Goal: Transaction & Acquisition: Purchase product/service

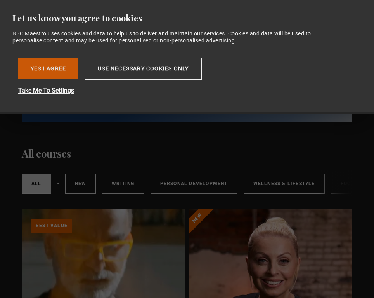
click at [51, 70] on button "Yes I Agree" at bounding box center [48, 68] width 60 height 22
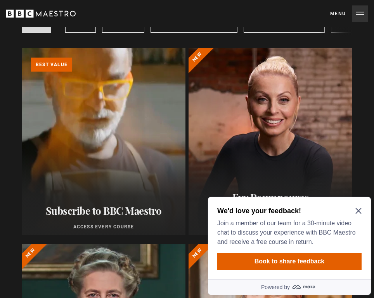
scroll to position [165, 0]
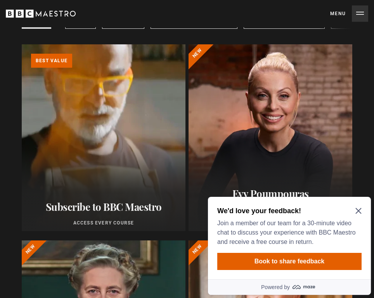
click at [360, 214] on div "We'd love your feedback! Join a member of our team for a 30-minute video chat t…" at bounding box center [290, 226] width 145 height 40
click at [359, 207] on icon "Close Maze Prompt" at bounding box center [359, 210] width 6 height 6
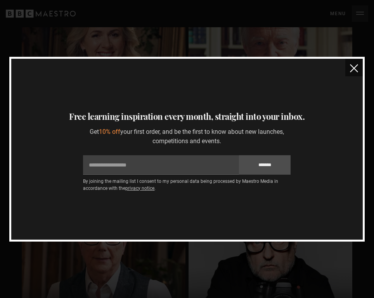
scroll to position [2323, 0]
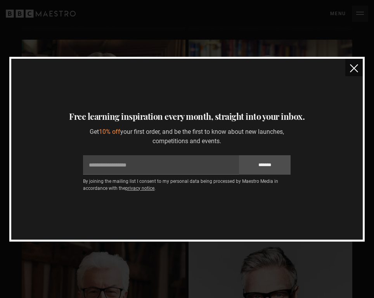
click at [357, 68] on img "close" at bounding box center [354, 68] width 8 height 8
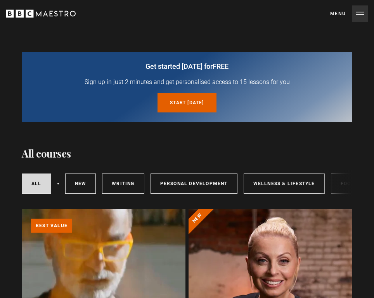
scroll to position [0, 0]
click at [361, 11] on button "Menu Close" at bounding box center [350, 13] width 38 height 16
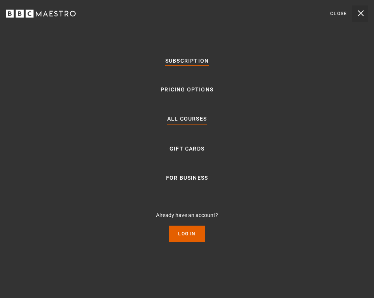
click at [191, 57] on link "Subscription" at bounding box center [187, 60] width 44 height 9
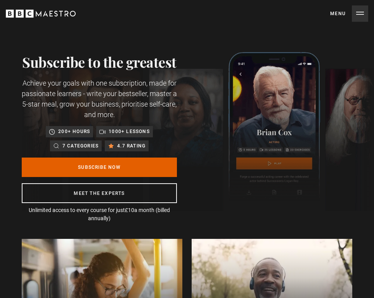
click at [351, 17] on button "Menu Close" at bounding box center [350, 13] width 38 height 16
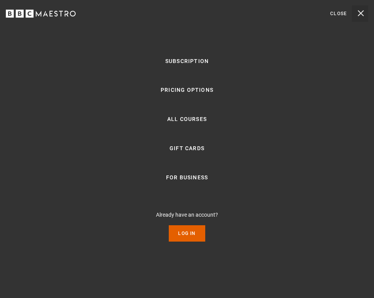
scroll to position [0, 98]
click at [190, 125] on ul "Subscription Pricing Options All Courses Gift Cards For business Already have a…" at bounding box center [187, 148] width 62 height 185
click at [188, 123] on link "All Courses" at bounding box center [187, 119] width 40 height 9
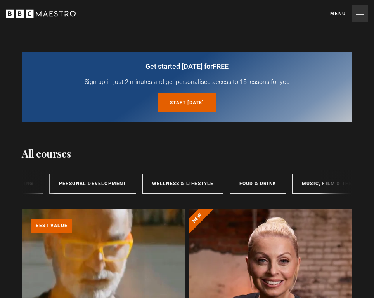
scroll to position [0, 103]
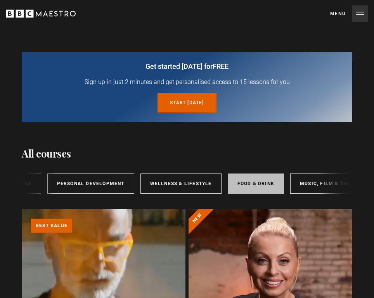
click at [242, 182] on link "Food & Drink" at bounding box center [256, 183] width 56 height 20
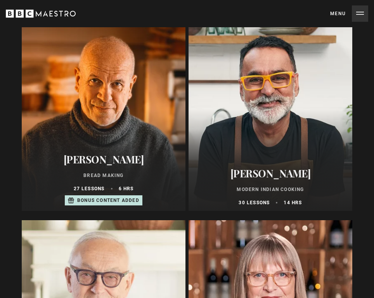
scroll to position [542, 0]
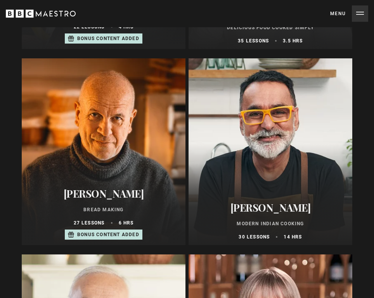
click at [127, 171] on div at bounding box center [104, 151] width 164 height 186
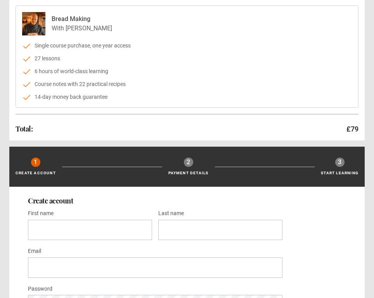
scroll to position [68, 0]
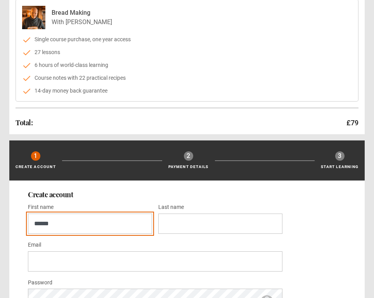
type input "******"
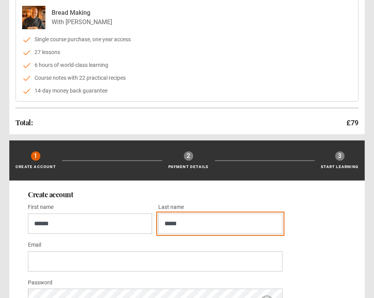
type input "*****"
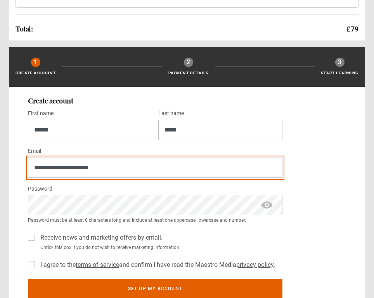
scroll to position [172, 0]
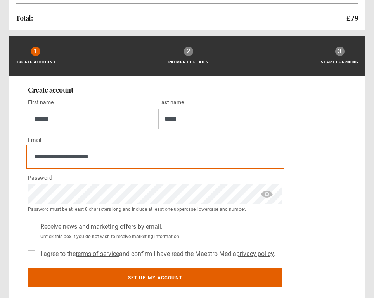
type input "**********"
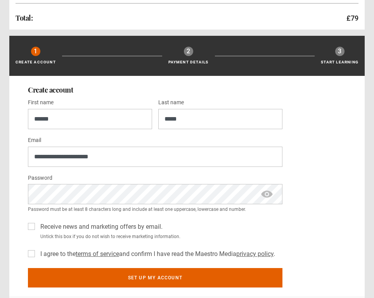
click at [12, 234] on div "**********" at bounding box center [187, 186] width 356 height 221
click at [37, 226] on label "Receive news and marketing offers by email." at bounding box center [99, 226] width 125 height 9
click at [37, 250] on label "I agree to the terms of service and confirm I have read the Maestro Media priva…" at bounding box center [156, 253] width 238 height 9
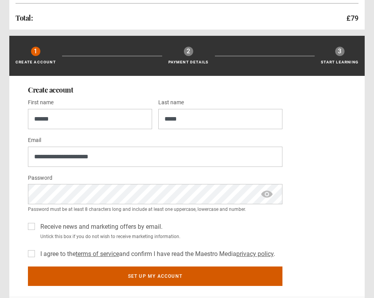
click at [73, 272] on button "Set up my account" at bounding box center [155, 275] width 255 height 19
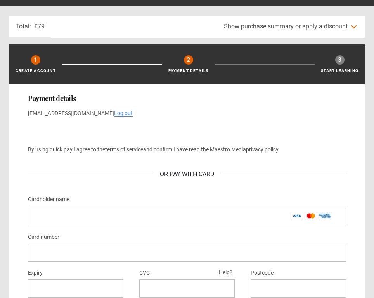
scroll to position [26, 0]
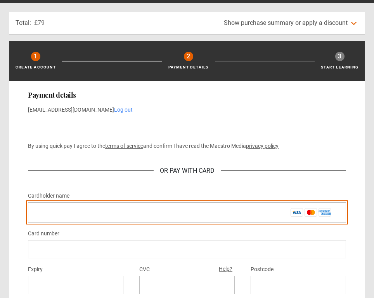
click at [117, 210] on input "Cardholder name *" at bounding box center [187, 212] width 319 height 20
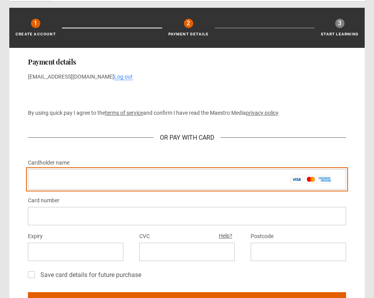
scroll to position [66, 0]
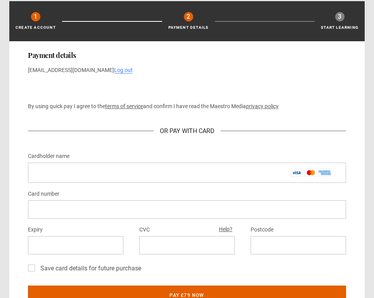
click at [100, 202] on div at bounding box center [187, 209] width 319 height 18
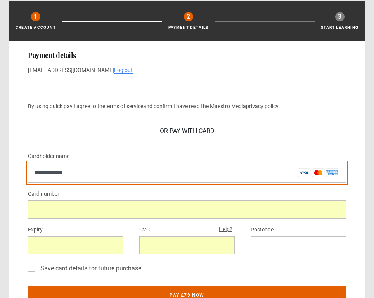
type input "**********"
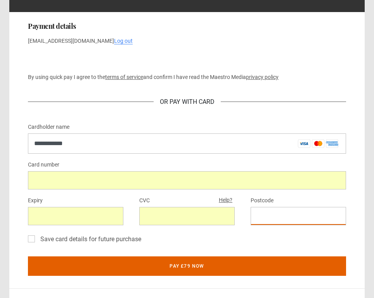
scroll to position [104, 0]
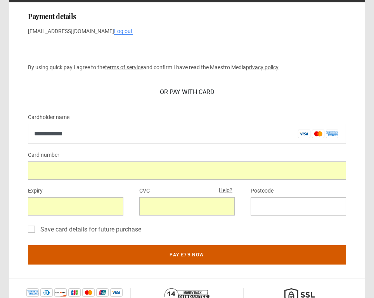
click at [196, 254] on button "Pay £79 now" at bounding box center [187, 254] width 319 height 19
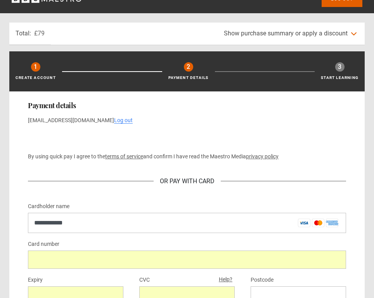
scroll to position [22, 0]
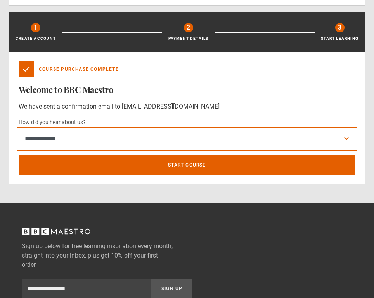
scroll to position [67, 0]
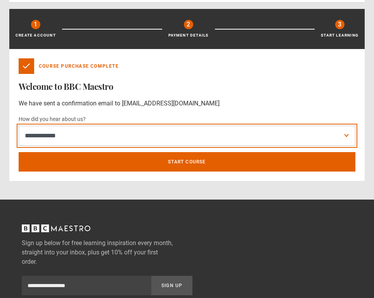
select select "*****"
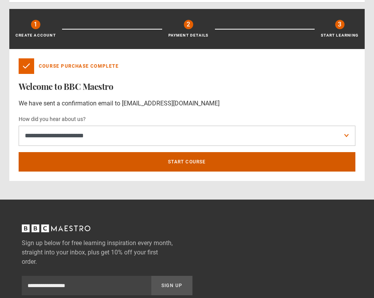
click at [173, 165] on link "Start course" at bounding box center [187, 161] width 337 height 19
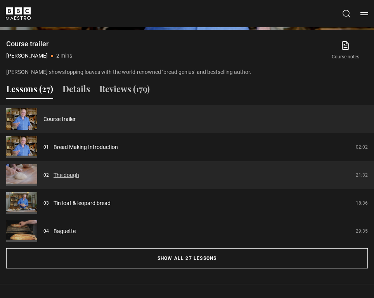
scroll to position [547, 0]
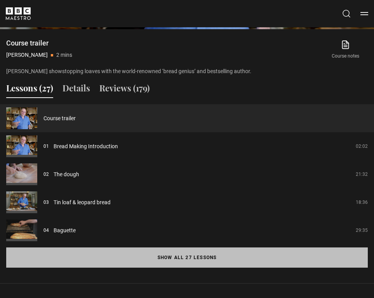
click at [189, 254] on button "Show all 27 lessons" at bounding box center [187, 257] width 362 height 20
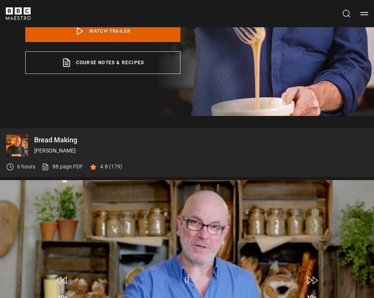
scroll to position [197, 0]
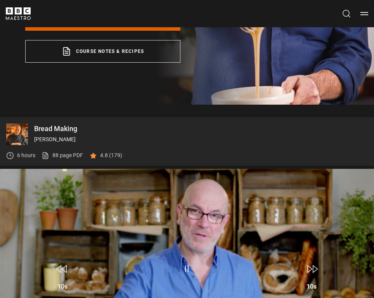
click at [169, 224] on video "Video Player" at bounding box center [187, 274] width 374 height 211
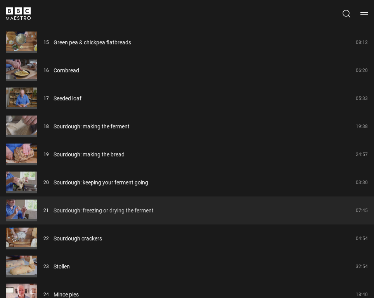
scroll to position [1040, 0]
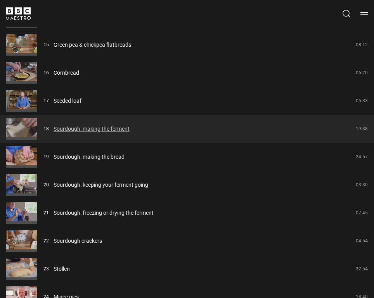
click at [91, 133] on link "Sourdough: making the ferment" at bounding box center [92, 129] width 76 height 8
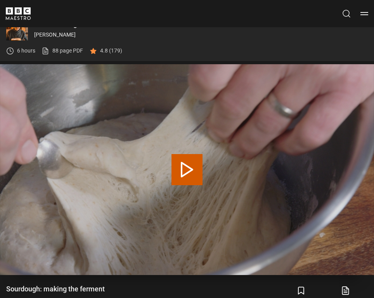
click at [196, 178] on button "Play Lesson Sourdough: making the ferment" at bounding box center [187, 169] width 31 height 31
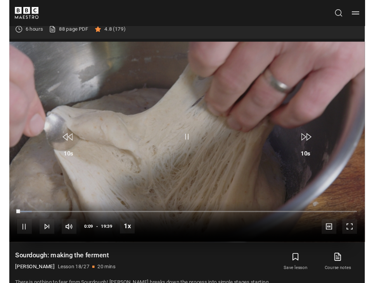
scroll to position [330, 0]
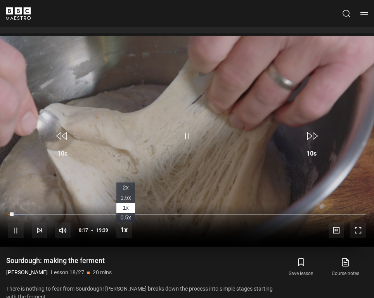
click at [128, 199] on span "1.5x" at bounding box center [125, 197] width 10 height 6
click at [125, 204] on span "1x" at bounding box center [126, 207] width 6 height 6
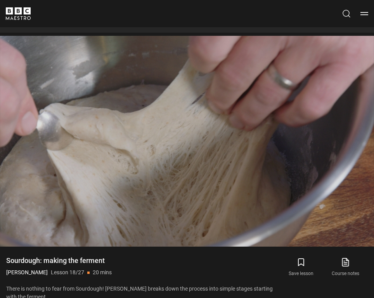
click at [348, 261] on icon at bounding box center [346, 261] width 10 height 9
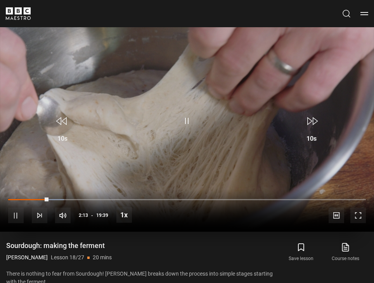
click at [355, 221] on span "Video Player" at bounding box center [359, 215] width 16 height 16
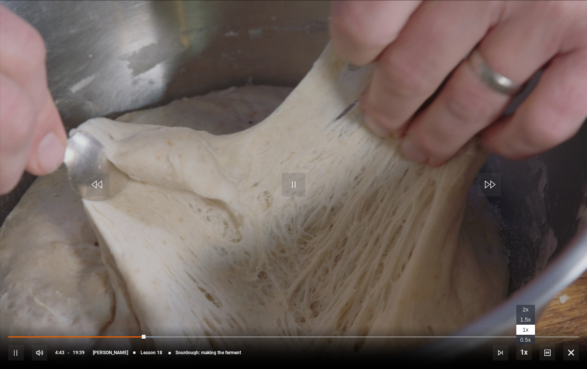
click at [374, 297] on span "Video Player" at bounding box center [525, 352] width 16 height 16
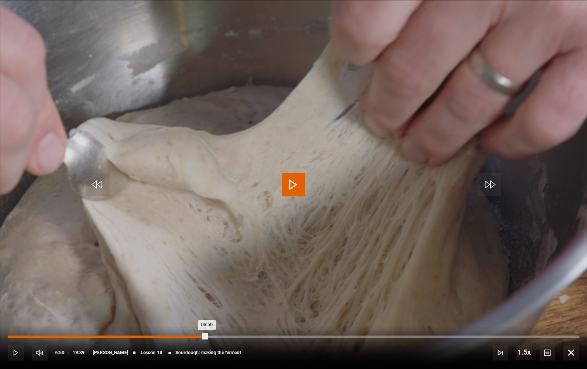
drag, startPoint x: 187, startPoint y: 334, endPoint x: 207, endPoint y: 338, distance: 20.6
click at [207, 297] on div "06:50" at bounding box center [107, 336] width 199 height 2
drag, startPoint x: 207, startPoint y: 338, endPoint x: 240, endPoint y: 340, distance: 33.1
click at [240, 297] on div "Loaded : 37.38% 08:00 07:59" at bounding box center [293, 340] width 571 height 1
drag, startPoint x: 298, startPoint y: 336, endPoint x: 321, endPoint y: 337, distance: 22.9
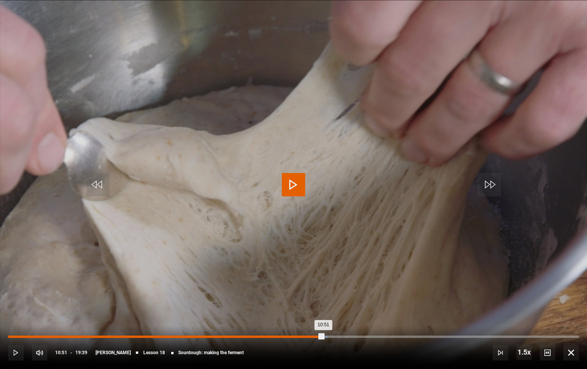
click at [321, 297] on div "10:51" at bounding box center [165, 336] width 315 height 2
drag, startPoint x: 339, startPoint y: 336, endPoint x: 357, endPoint y: 335, distance: 17.9
click at [356, 297] on div "11:58" at bounding box center [182, 336] width 348 height 2
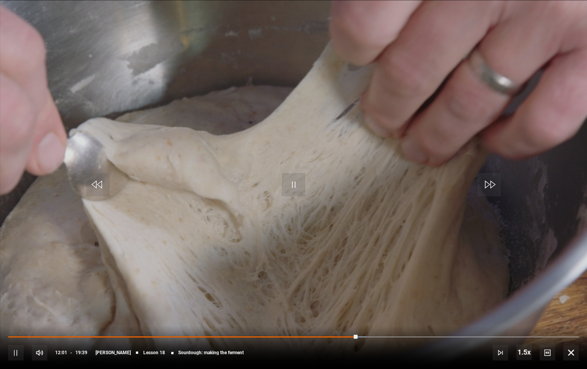
click at [361, 297] on div "10s Skip Back 10 seconds Pause 10s Skip Forward 10 seconds Loaded : 62.76% 11:5…" at bounding box center [293, 347] width 587 height 43
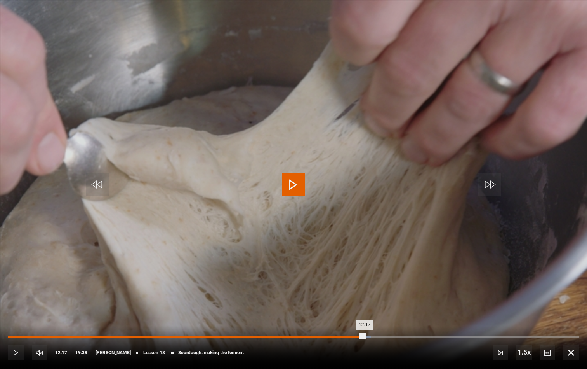
drag, startPoint x: 359, startPoint y: 336, endPoint x: 365, endPoint y: 337, distance: 6.6
click at [365, 297] on div "12:17" at bounding box center [186, 336] width 357 height 2
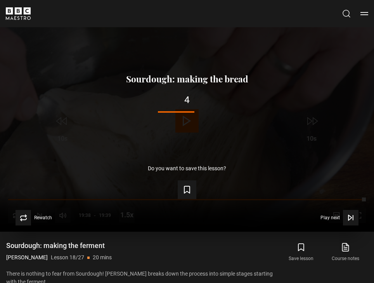
click at [182, 127] on div "Lesson Completed Up next Sourdough: making the bread 4 Cancel Do you want to sa…" at bounding box center [187, 126] width 374 height 211
click at [30, 214] on span "Video Player" at bounding box center [24, 218] width 16 height 16
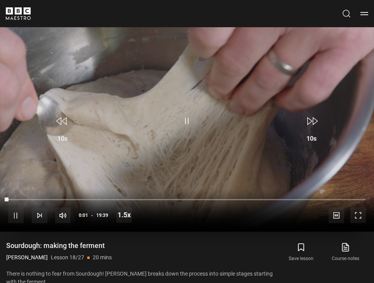
drag, startPoint x: 143, startPoint y: 195, endPoint x: 181, endPoint y: 202, distance: 39.0
click at [181, 202] on div "10s Skip Back 10 seconds Pause 10s Skip Forward 10 seconds Loaded : 0.83% 08:19…" at bounding box center [187, 210] width 374 height 43
click at [180, 196] on div "10s Skip Back 10 seconds Pause 10s Skip Forward 10 seconds Loaded : 0.83% 09:29…" at bounding box center [187, 210] width 374 height 43
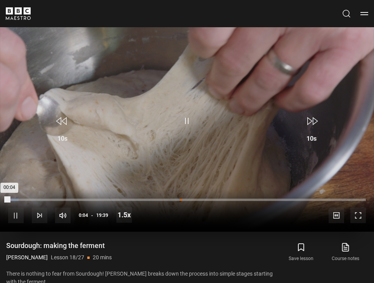
click at [181, 199] on div "09:29" at bounding box center [181, 200] width 1 height 2
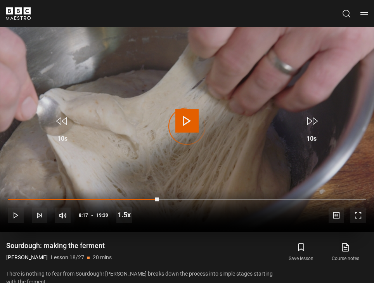
drag, startPoint x: 159, startPoint y: 199, endPoint x: 217, endPoint y: 202, distance: 57.6
click at [217, 202] on div "10s Skip Back 10 seconds Play 10s Skip Forward 10 seconds Loaded : 0.00% 10:55 …" at bounding box center [187, 210] width 374 height 43
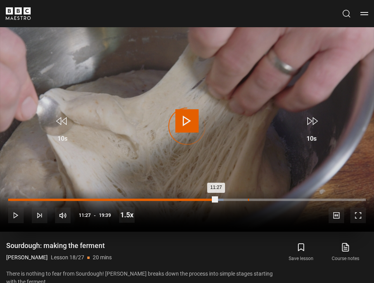
drag, startPoint x: 217, startPoint y: 197, endPoint x: 249, endPoint y: 200, distance: 32.4
click at [249, 200] on div "Loaded : 60.18% 13:10 11:27" at bounding box center [187, 200] width 358 height 2
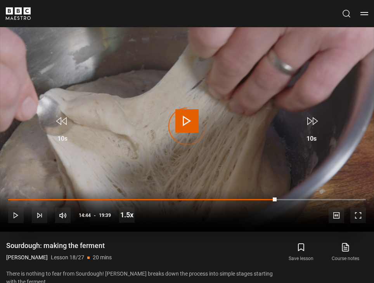
drag, startPoint x: 249, startPoint y: 200, endPoint x: 280, endPoint y: 202, distance: 31.2
click at [280, 202] on div "10s Skip Back 10 seconds Play 10s Skip Forward 10 seconds Loaded : 68.67% 14:48…" at bounding box center [187, 210] width 374 height 43
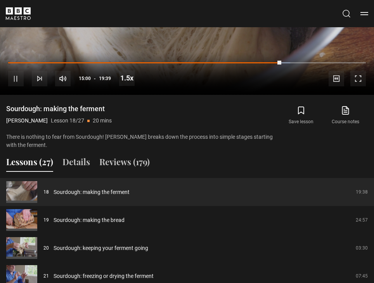
scroll to position [468, 0]
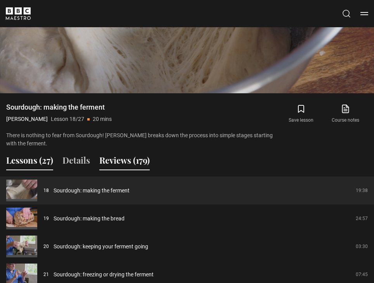
click at [111, 168] on button "Reviews (179)" at bounding box center [124, 162] width 51 height 16
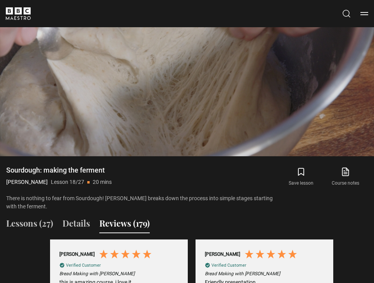
scroll to position [0, 146]
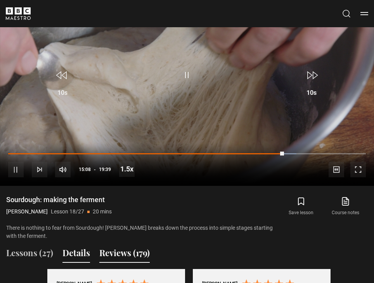
click at [81, 251] on button "Details" at bounding box center [77, 254] width 28 height 16
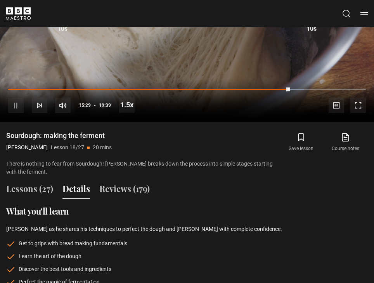
scroll to position [440, 0]
click at [346, 147] on link "Course notes opens in new tab" at bounding box center [346, 142] width 44 height 23
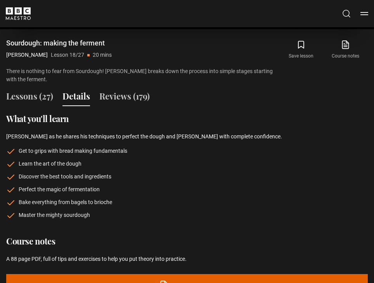
scroll to position [406, 0]
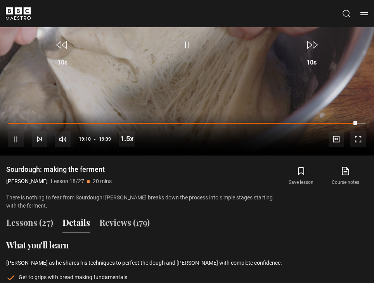
click at [361, 14] on button "Menu" at bounding box center [365, 14] width 8 height 8
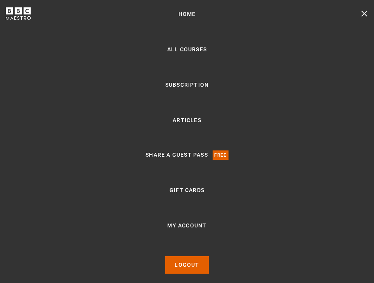
click at [366, 19] on div "Home All Courses Subscription Articles Share a guest pass Free Gift Cards My Ac…" at bounding box center [187, 141] width 374 height 283
click at [364, 12] on button "Menu" at bounding box center [365, 14] width 8 height 8
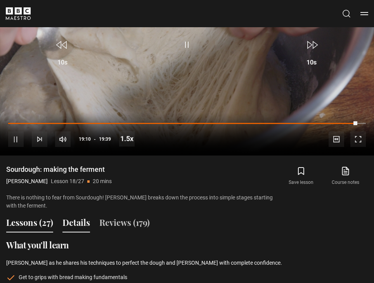
click at [49, 227] on button "Lessons (27)" at bounding box center [29, 224] width 47 height 16
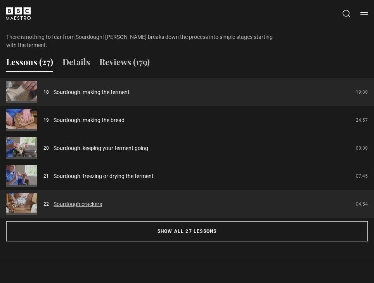
scroll to position [567, 0]
click at [102, 208] on link "Sourdough crackers" at bounding box center [78, 204] width 49 height 8
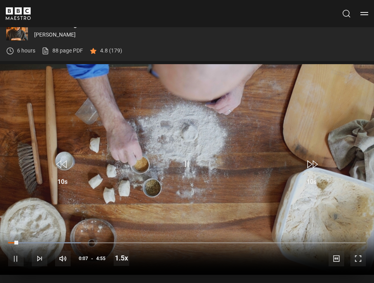
click at [357, 256] on span "Video Player" at bounding box center [359, 259] width 16 height 16
